Goal: Find contact information: Find contact information

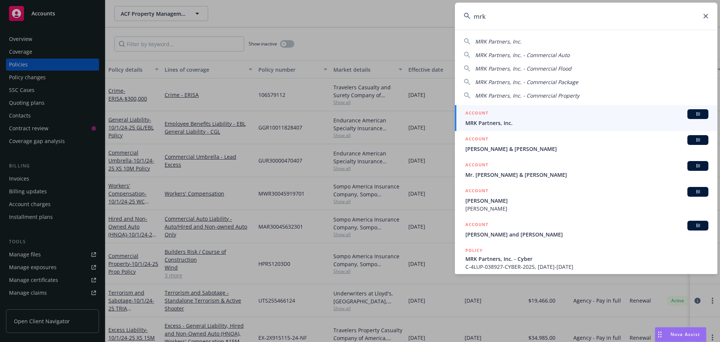
type input "mrk"
click at [504, 114] on div "ACCOUNT BI" at bounding box center [586, 114] width 243 height 10
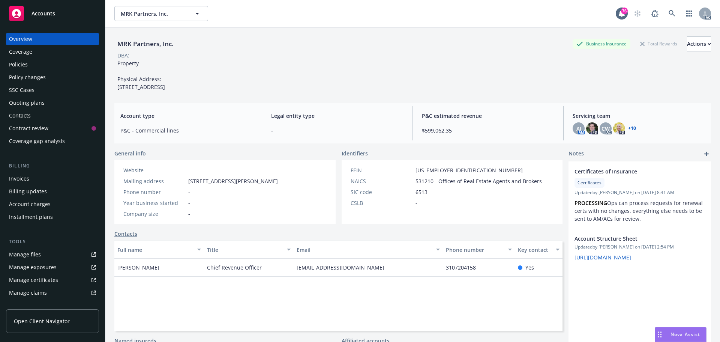
click at [26, 64] on div "Policies" at bounding box center [18, 65] width 19 height 12
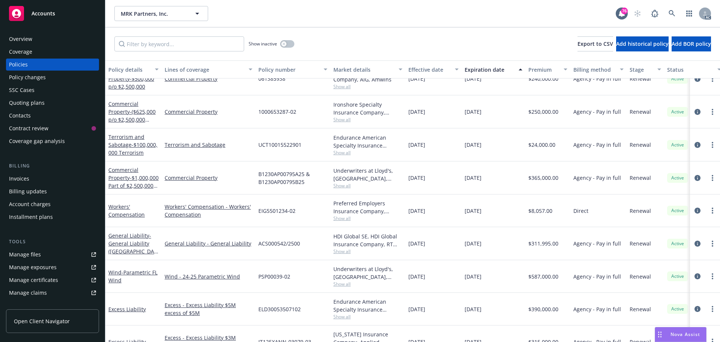
scroll to position [615, 0]
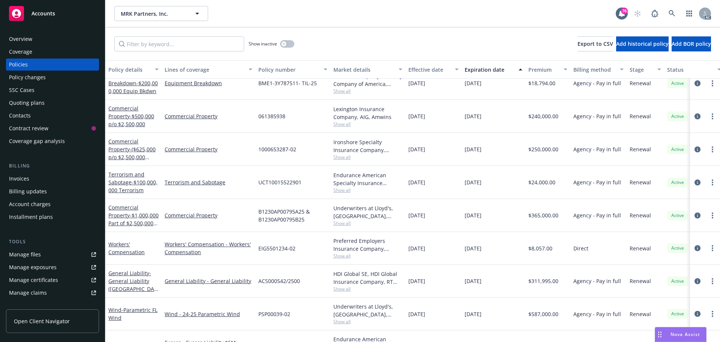
click at [344, 158] on span "Show all" at bounding box center [367, 157] width 69 height 6
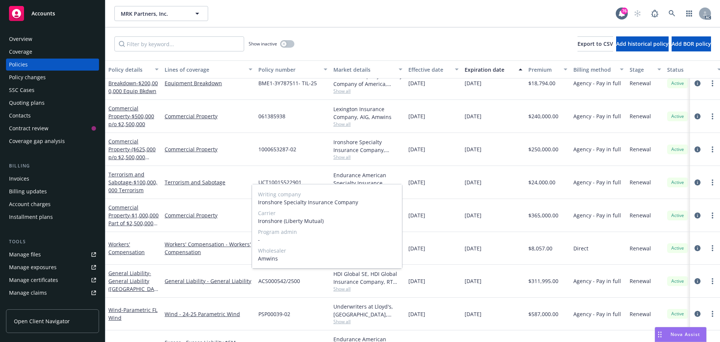
scroll to position [577, 0]
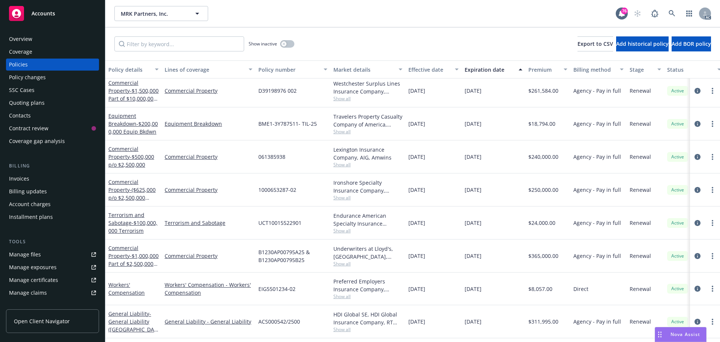
click at [342, 167] on span "Show all" at bounding box center [367, 164] width 69 height 6
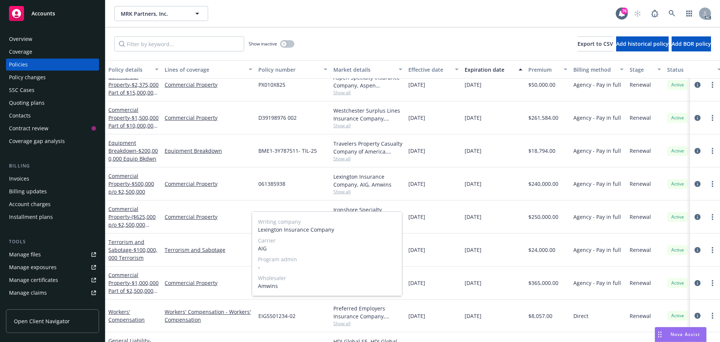
scroll to position [540, 0]
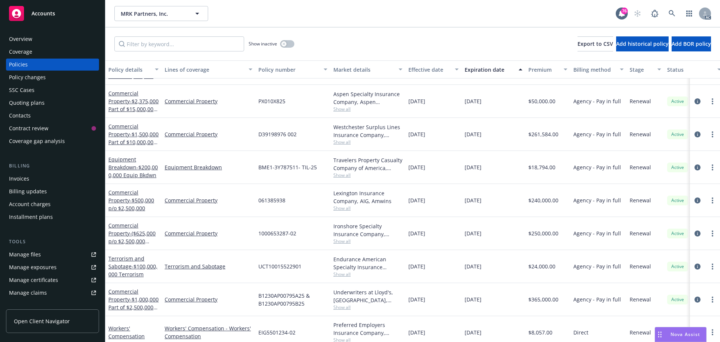
click at [344, 141] on span "Show all" at bounding box center [367, 142] width 69 height 6
click at [135, 143] on span "- $1,500,000 Part of $10,000,000 Primary" at bounding box center [133, 142] width 50 height 23
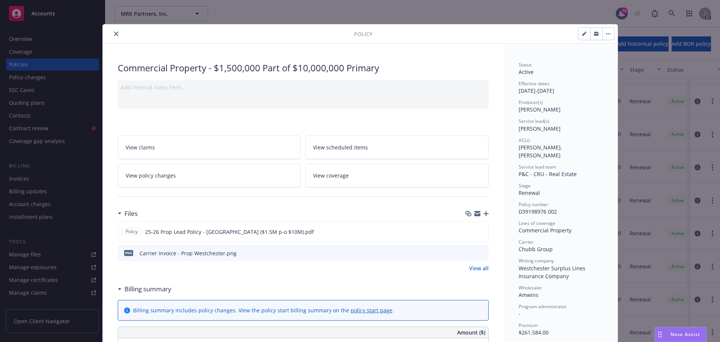
click at [112, 31] on button "close" at bounding box center [116, 33] width 9 height 9
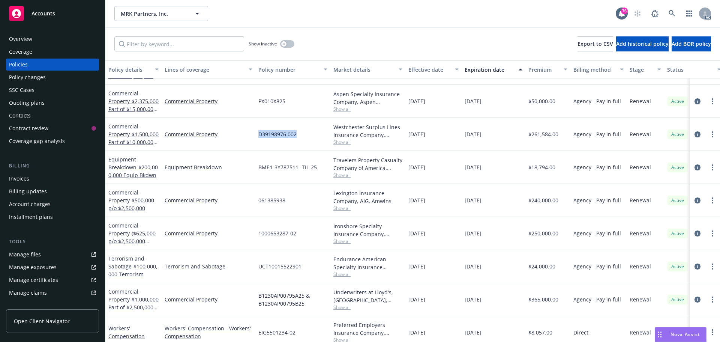
drag, startPoint x: 301, startPoint y: 133, endPoint x: 257, endPoint y: 133, distance: 43.9
click at [257, 133] on div "D39198976 002" at bounding box center [292, 134] width 75 height 33
copy span "D39198976 002"
click at [341, 140] on span "Show all" at bounding box center [367, 142] width 69 height 6
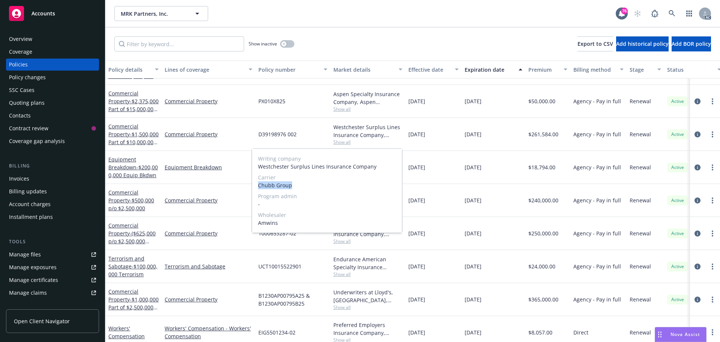
drag, startPoint x: 292, startPoint y: 185, endPoint x: 264, endPoint y: 184, distance: 27.4
click at [252, 185] on div "Writing company Westchester Surplus Lines Insurance Company Carrier Chubb Group…" at bounding box center [327, 191] width 150 height 84
copy span "Chubb Group"
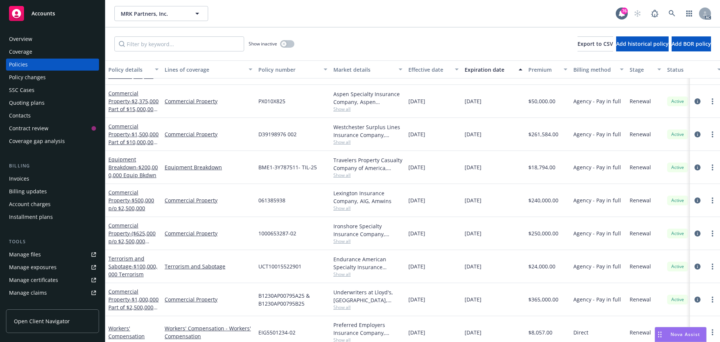
click at [45, 41] on div "Overview" at bounding box center [52, 39] width 87 height 12
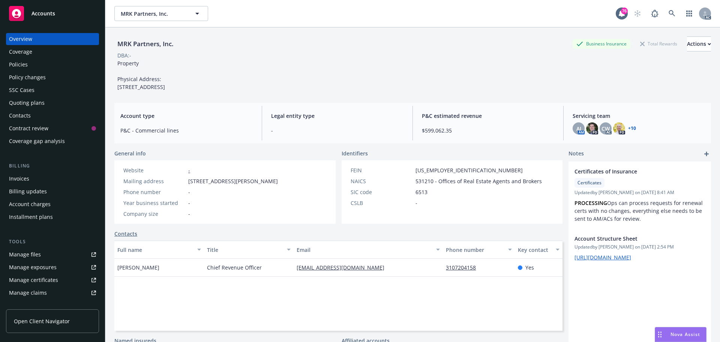
drag, startPoint x: 160, startPoint y: 286, endPoint x: 117, endPoint y: 285, distance: 43.1
click at [117, 276] on div "[PERSON_NAME]" at bounding box center [159, 267] width 90 height 18
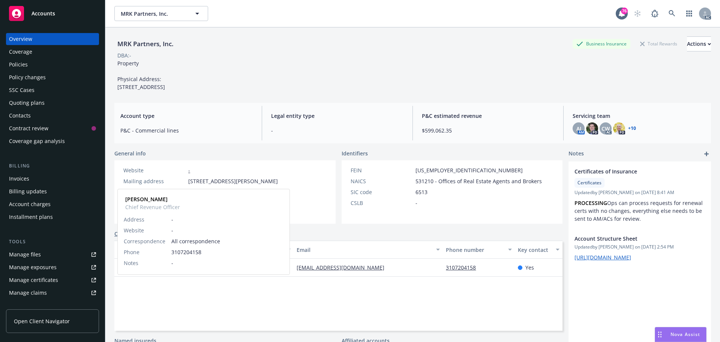
copy span "[PERSON_NAME]"
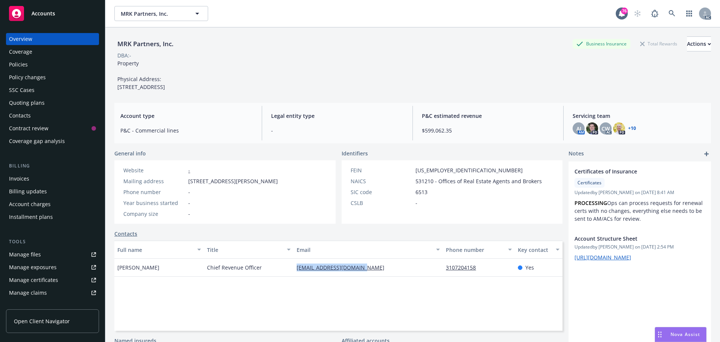
drag, startPoint x: 375, startPoint y: 287, endPoint x: 293, endPoint y: 287, distance: 82.1
click at [294, 276] on div "[EMAIL_ADDRESS][DOMAIN_NAME]" at bounding box center [368, 267] width 149 height 18
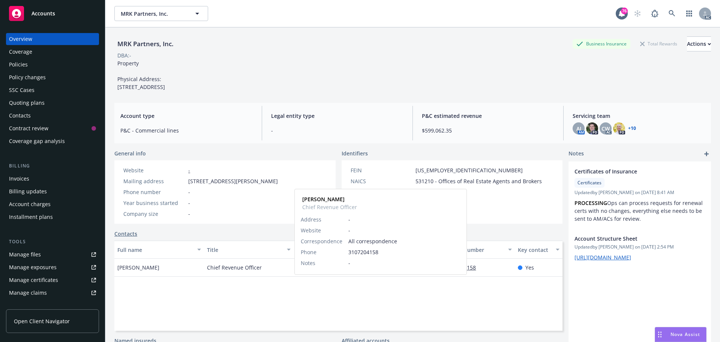
copy link "[EMAIL_ADDRESS][DOMAIN_NAME]"
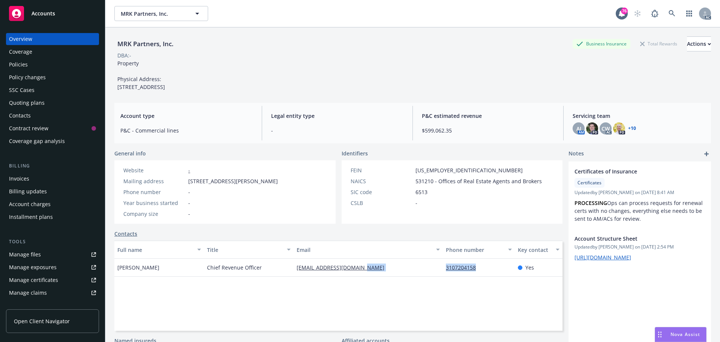
drag, startPoint x: 470, startPoint y: 284, endPoint x: 430, endPoint y: 284, distance: 40.1
click at [430, 276] on div "[PERSON_NAME] Chief Revenue Officer [PERSON_NAME][EMAIL_ADDRESS][DOMAIN_NAME] 3…" at bounding box center [338, 267] width 448 height 18
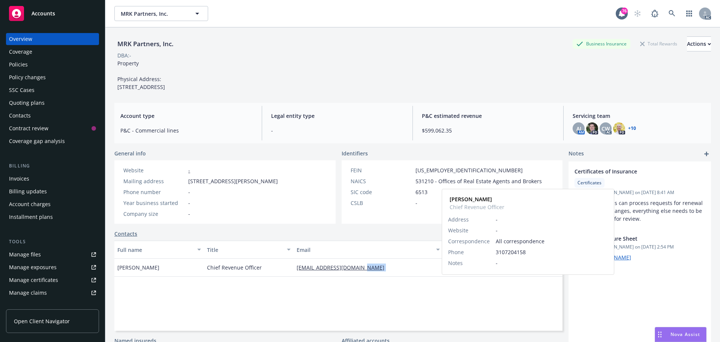
copy div "3107204158"
